Goal: Navigation & Orientation: Find specific page/section

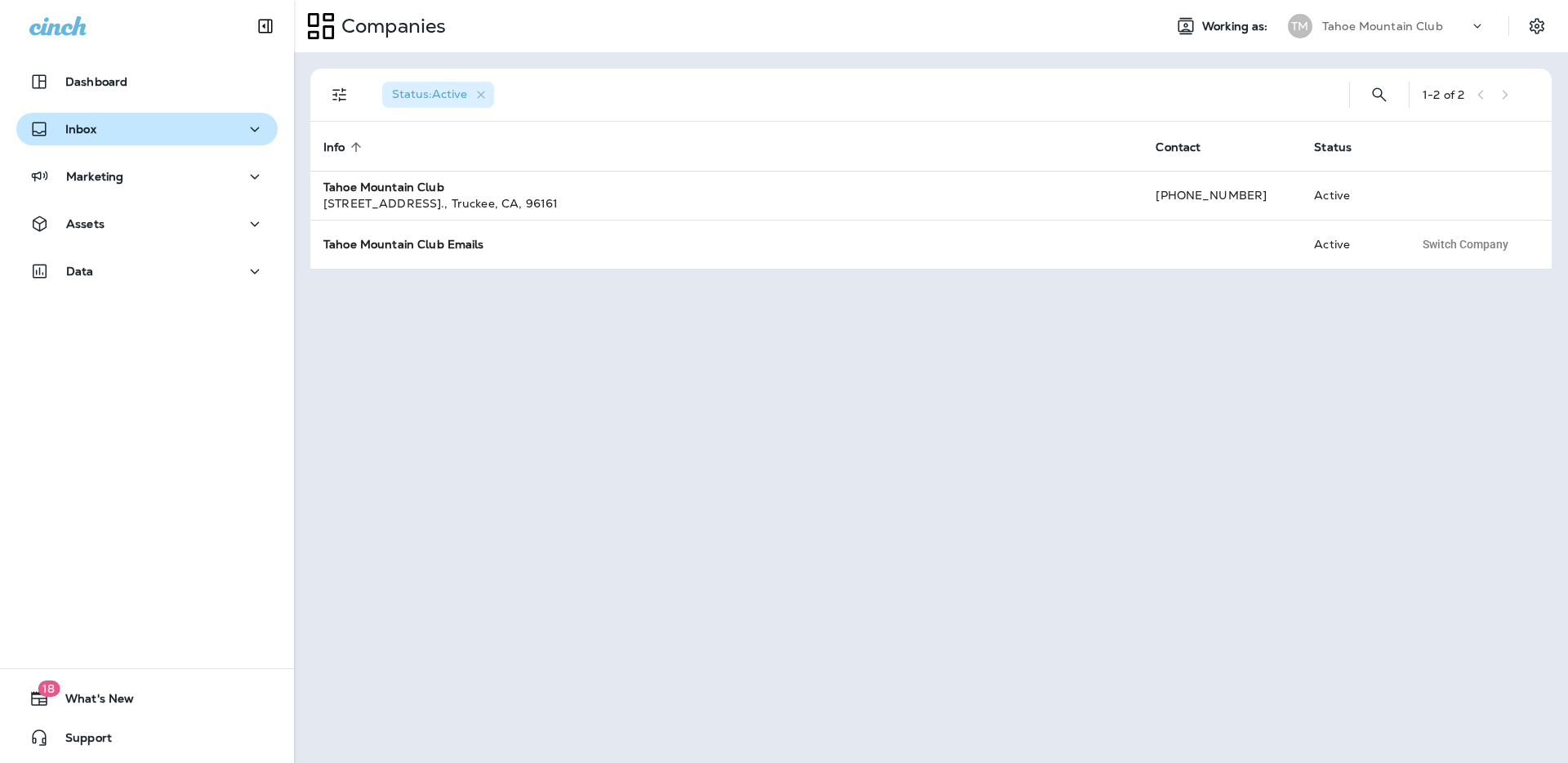
click at [102, 129] on div "Inbox" at bounding box center [147, 129] width 235 height 21
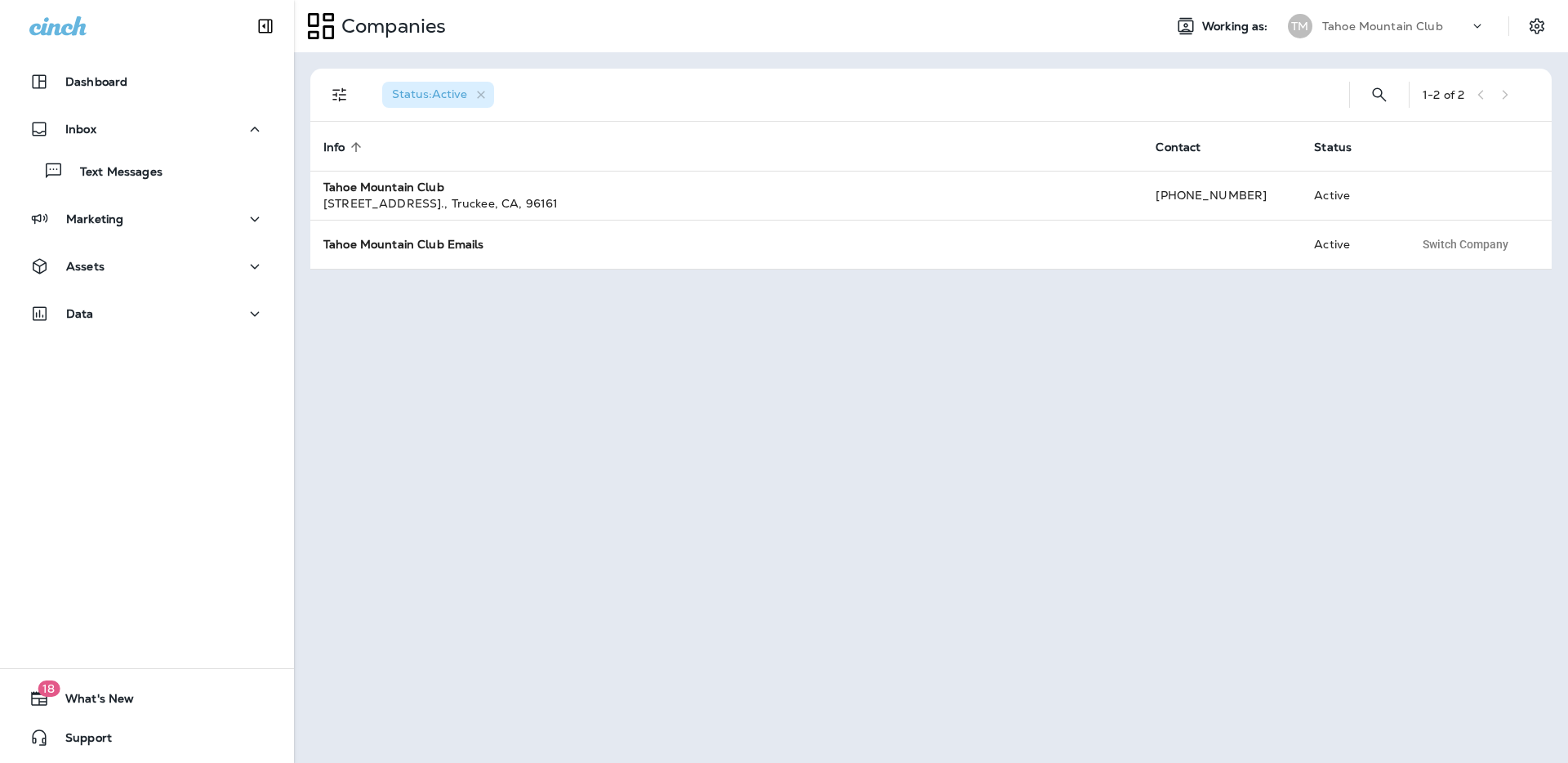
click at [93, 238] on div "Marketing" at bounding box center [147, 223] width 294 height 41
click at [122, 227] on div "Marketing" at bounding box center [76, 219] width 94 height 21
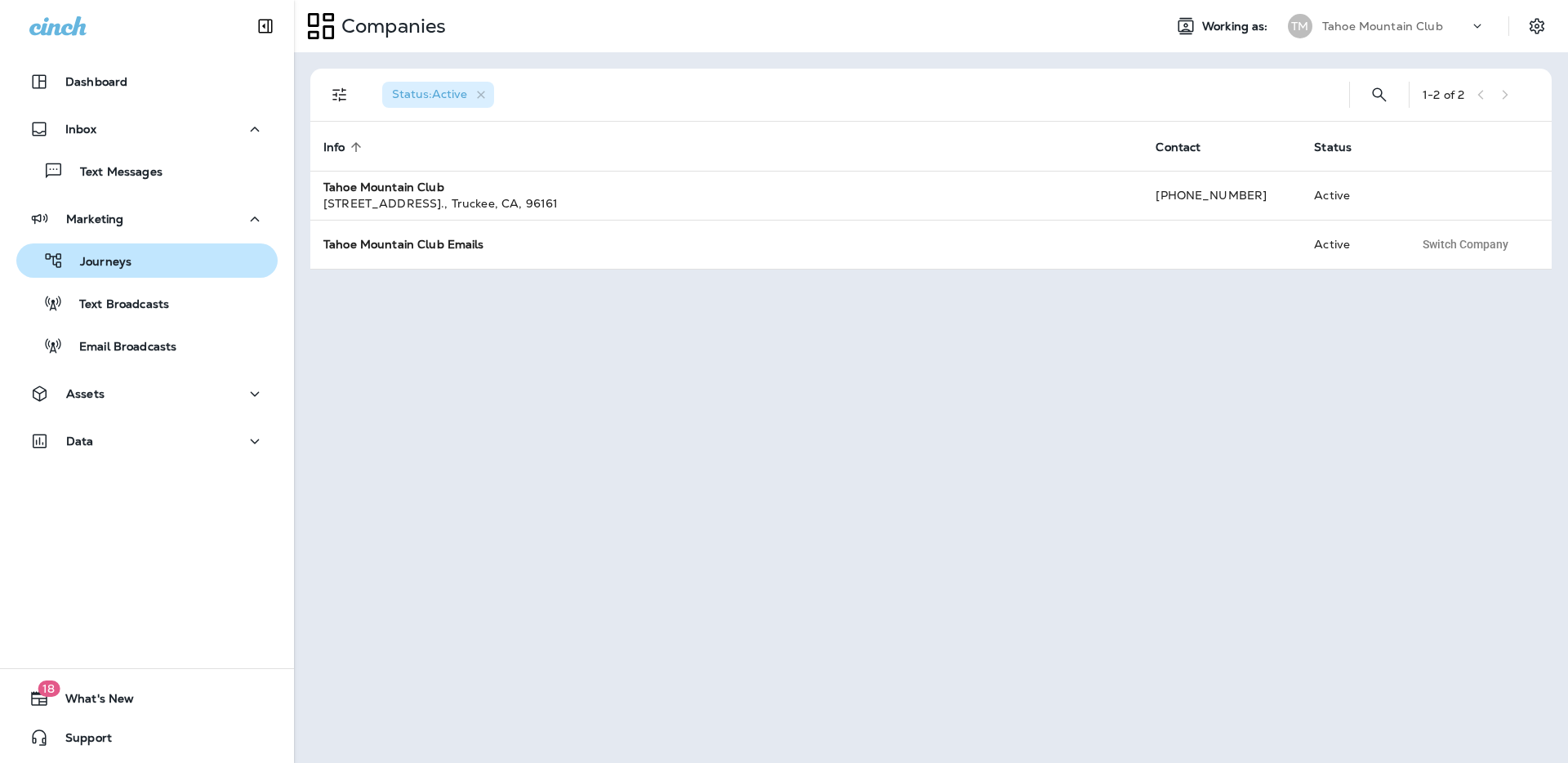
click at [140, 272] on div "Journeys" at bounding box center [147, 261] width 248 height 25
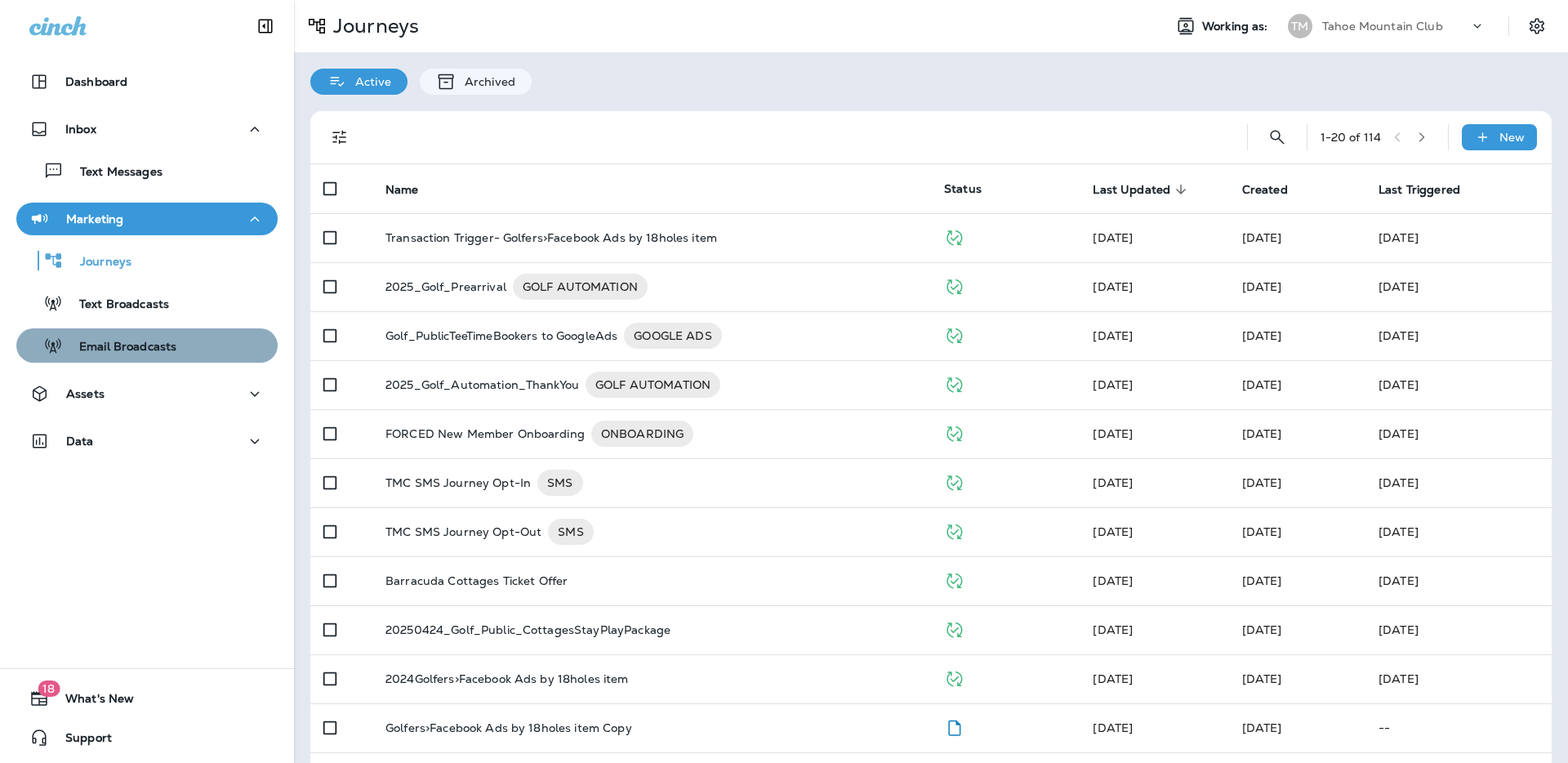
click at [148, 336] on div "Email Broadcasts" at bounding box center [99, 346] width 154 height 25
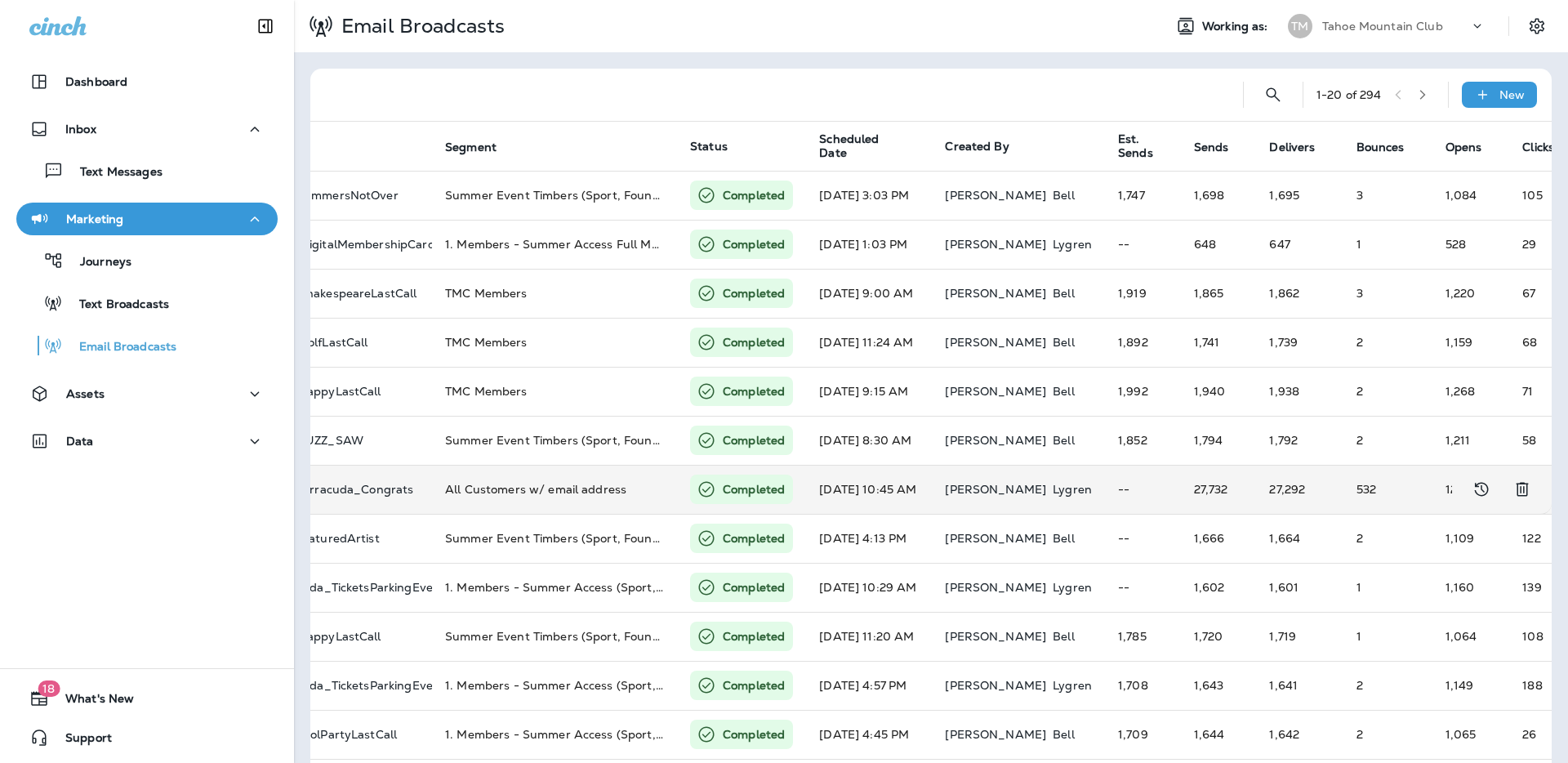
scroll to position [0, 125]
